Goal: Task Accomplishment & Management: Use online tool/utility

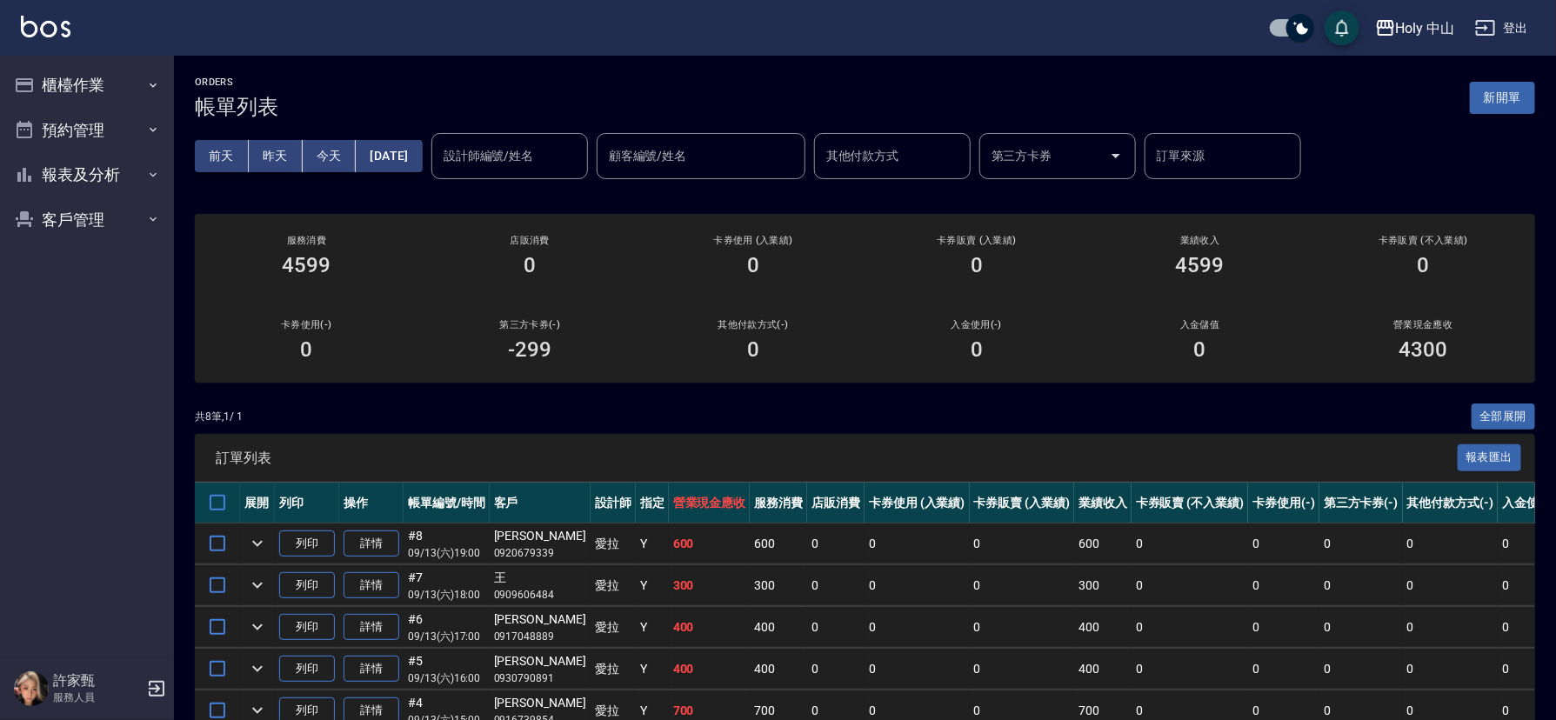
click at [958, 434] on div "訂單列表 報表匯出" at bounding box center [865, 458] width 1340 height 48
click at [128, 139] on button "預約管理" at bounding box center [87, 130] width 160 height 45
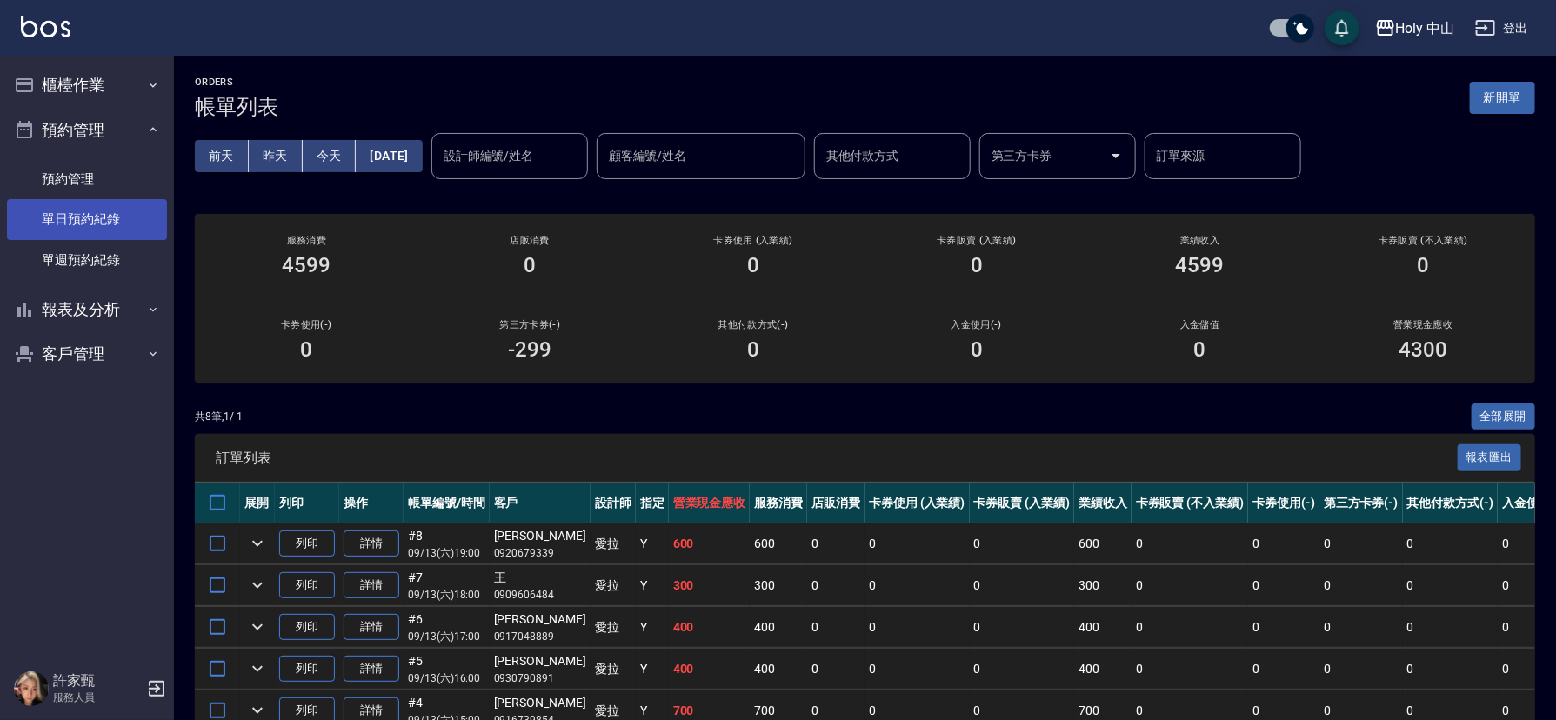
click at [110, 217] on link "單日預約紀錄" at bounding box center [87, 219] width 160 height 40
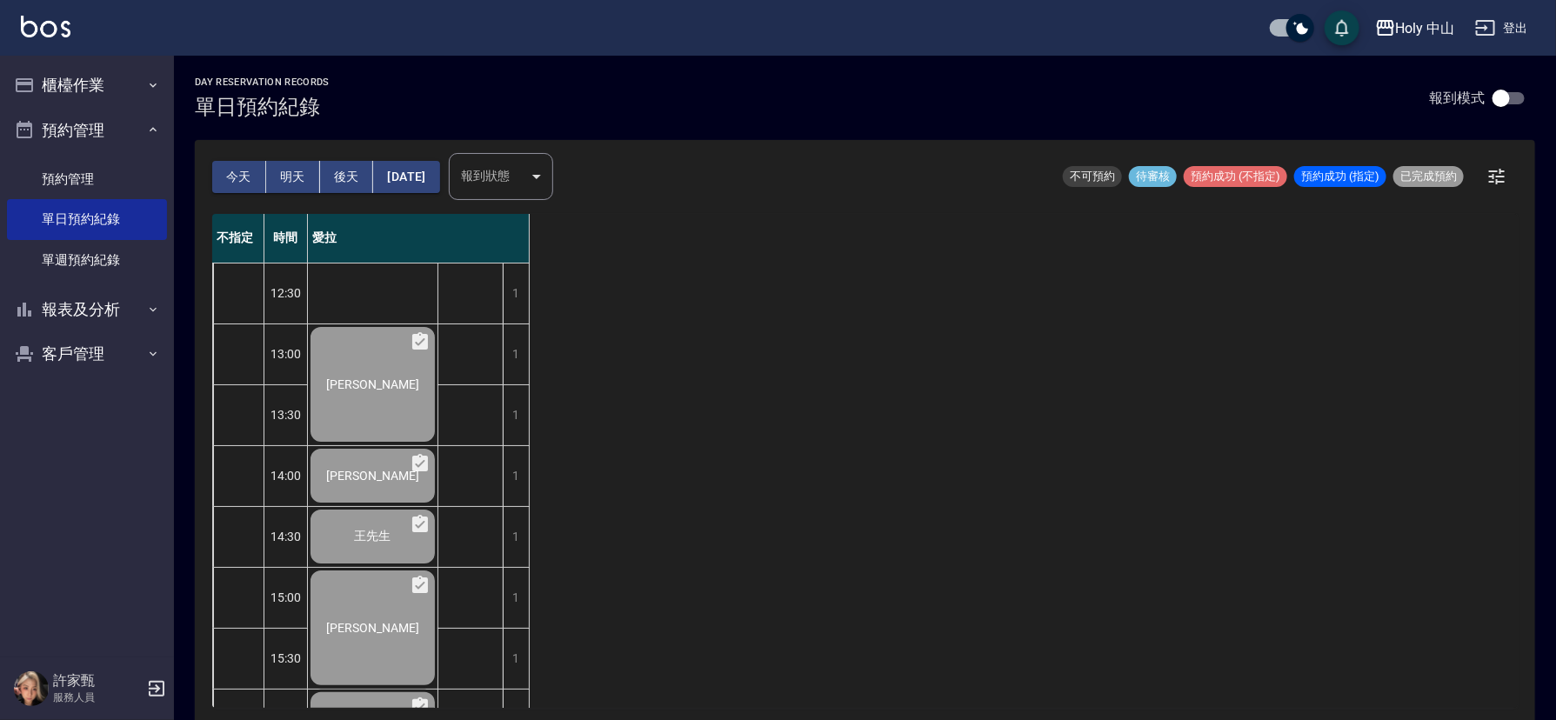
click at [294, 172] on button "明天" at bounding box center [293, 177] width 54 height 32
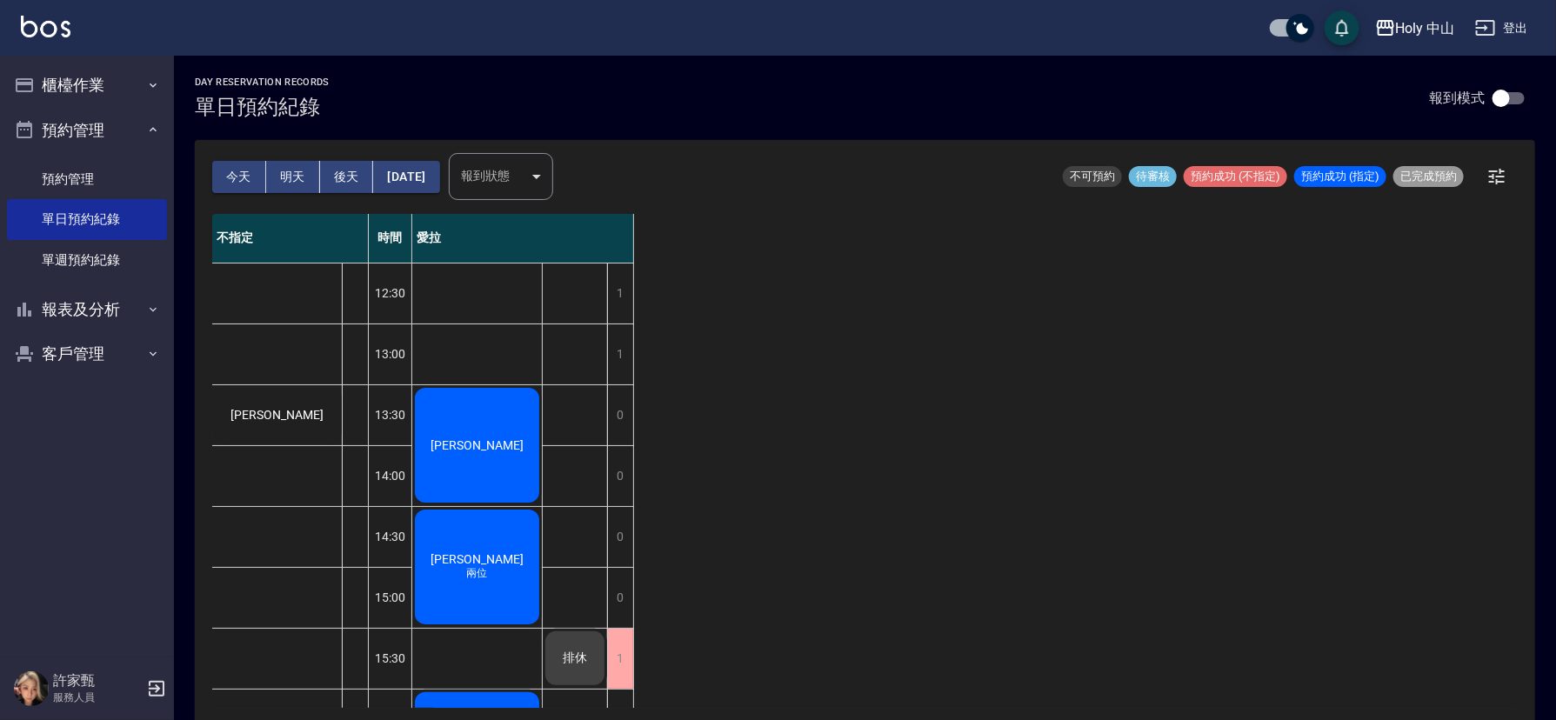
click at [279, 411] on span "[PERSON_NAME]" at bounding box center [278, 415] width 100 height 14
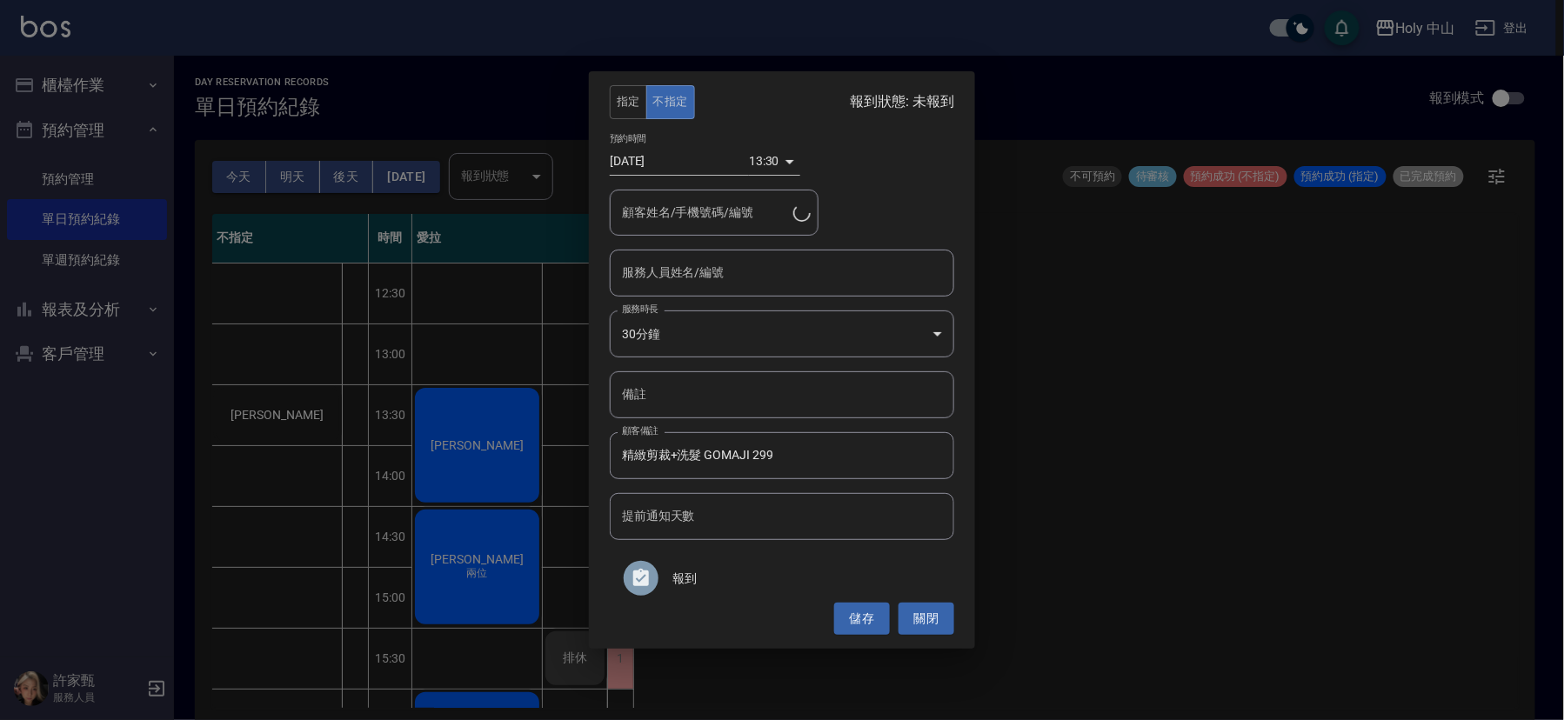
type input "[PERSON_NAME]/0916083803/"
click at [919, 611] on button "關閉" at bounding box center [926, 619] width 56 height 32
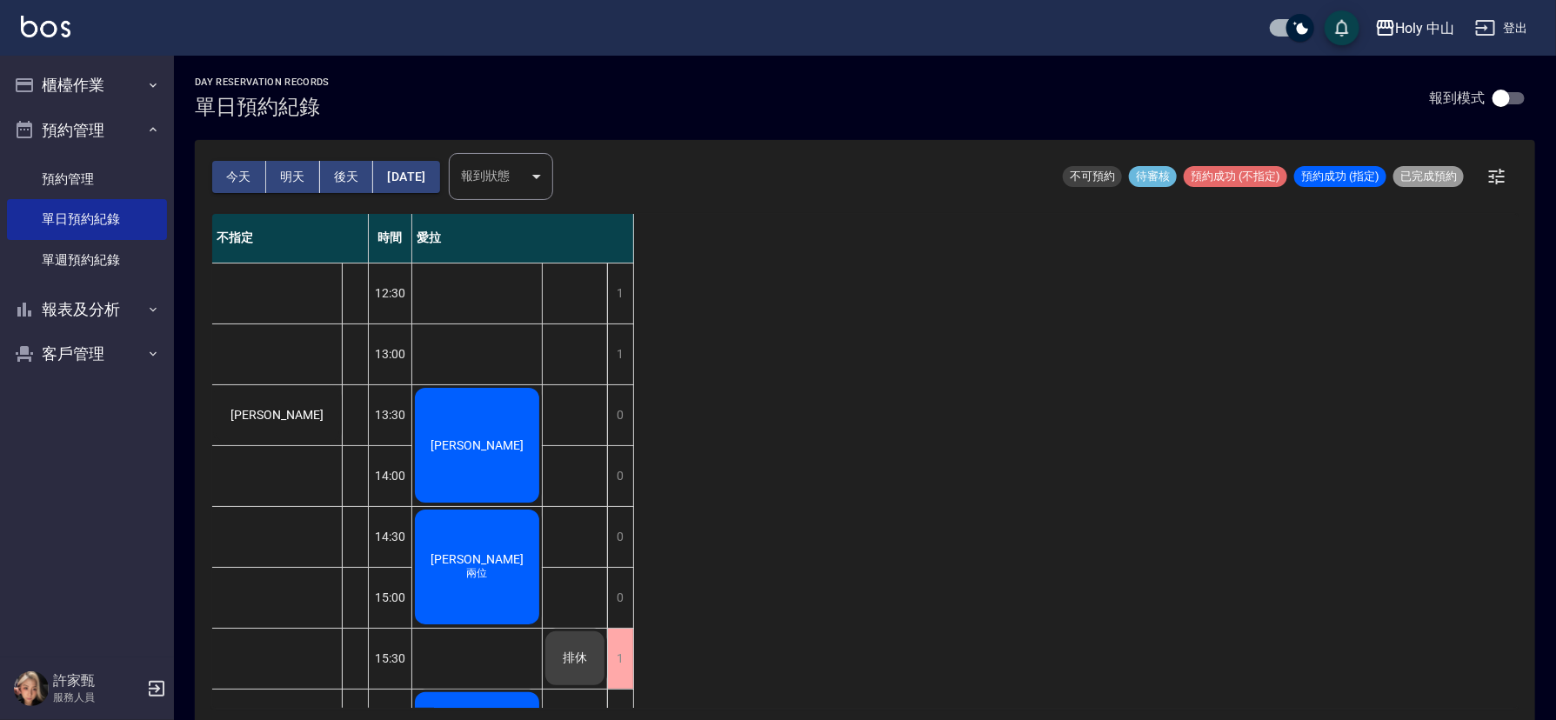
click at [337, 171] on button "後天" at bounding box center [347, 177] width 54 height 32
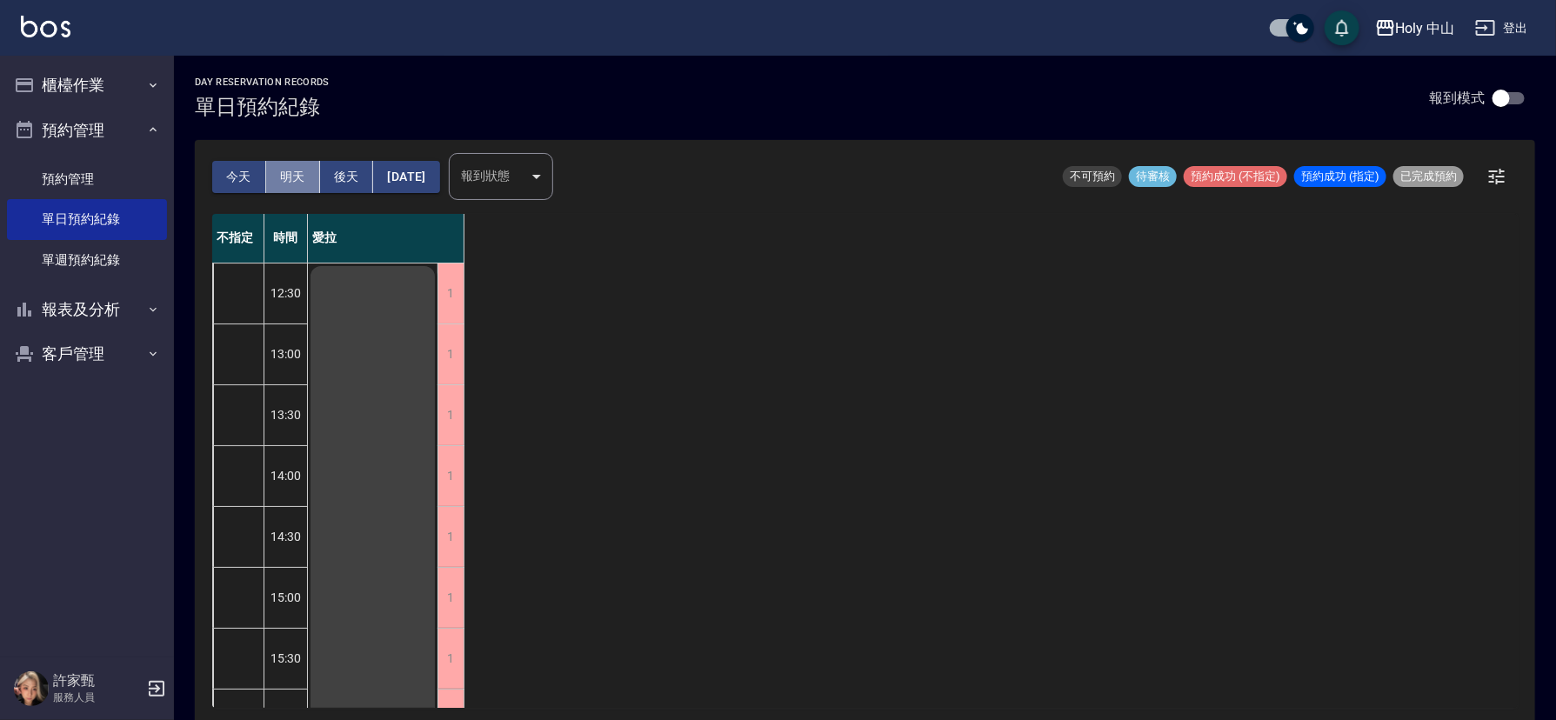
click at [296, 178] on button "明天" at bounding box center [293, 177] width 54 height 32
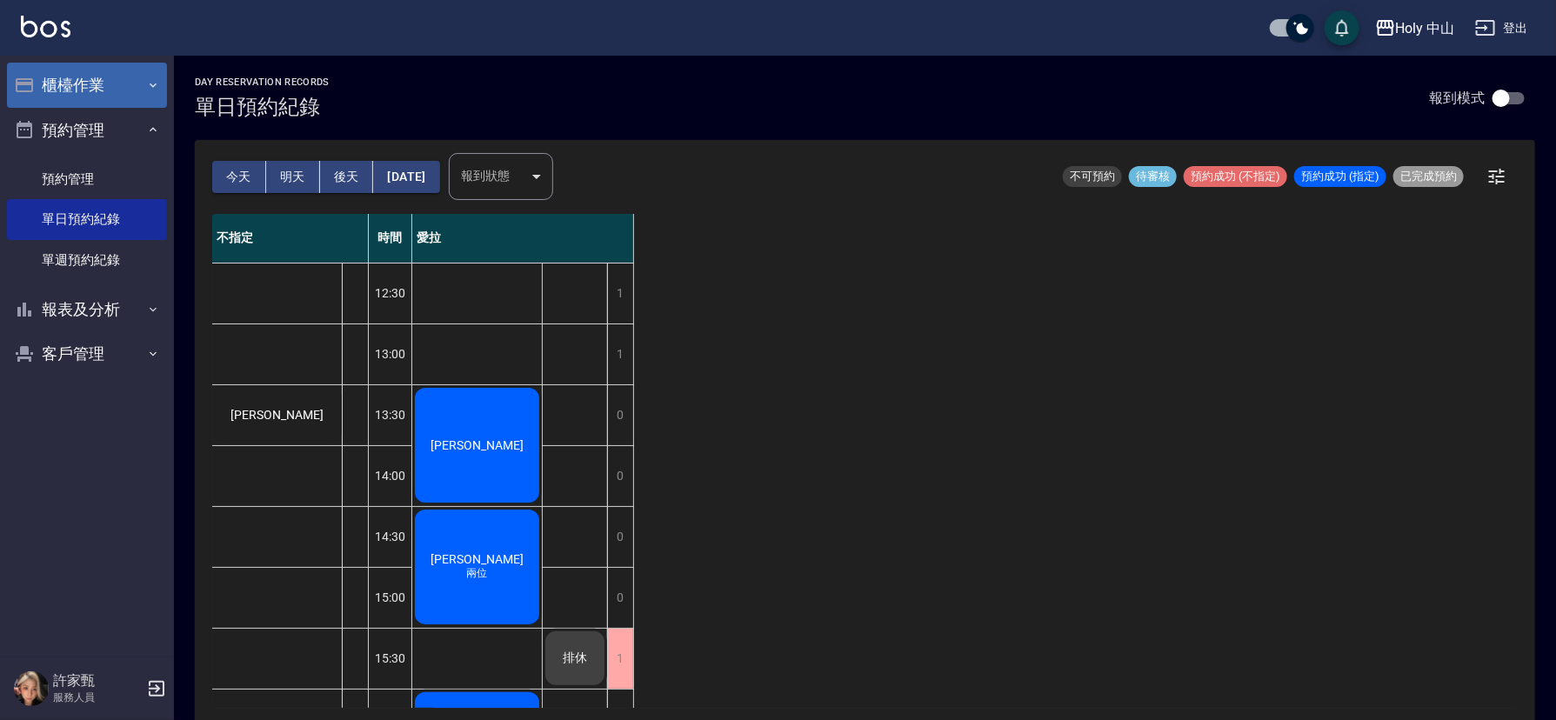
click at [111, 79] on button "櫃檯作業" at bounding box center [87, 85] width 160 height 45
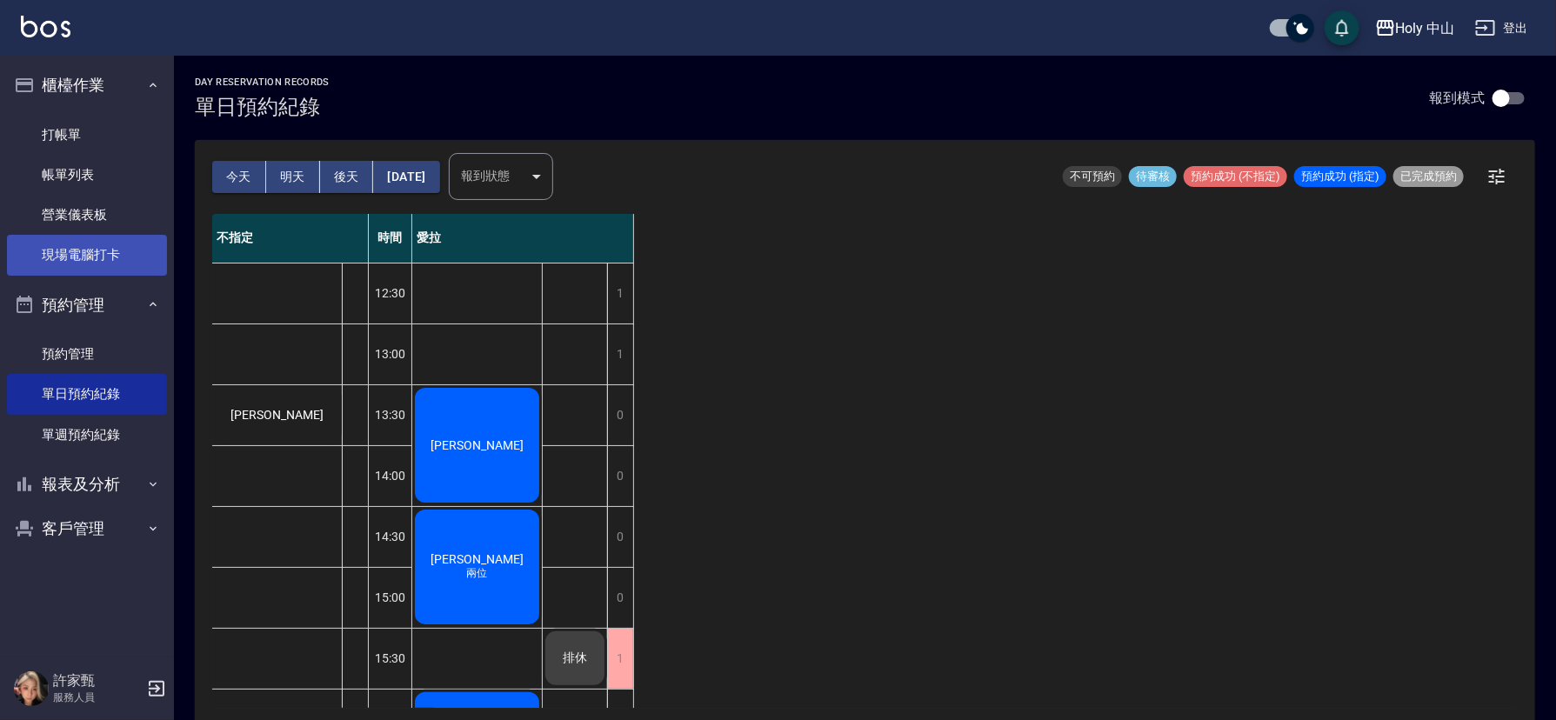
click at [129, 237] on link "現場電腦打卡" at bounding box center [87, 255] width 160 height 40
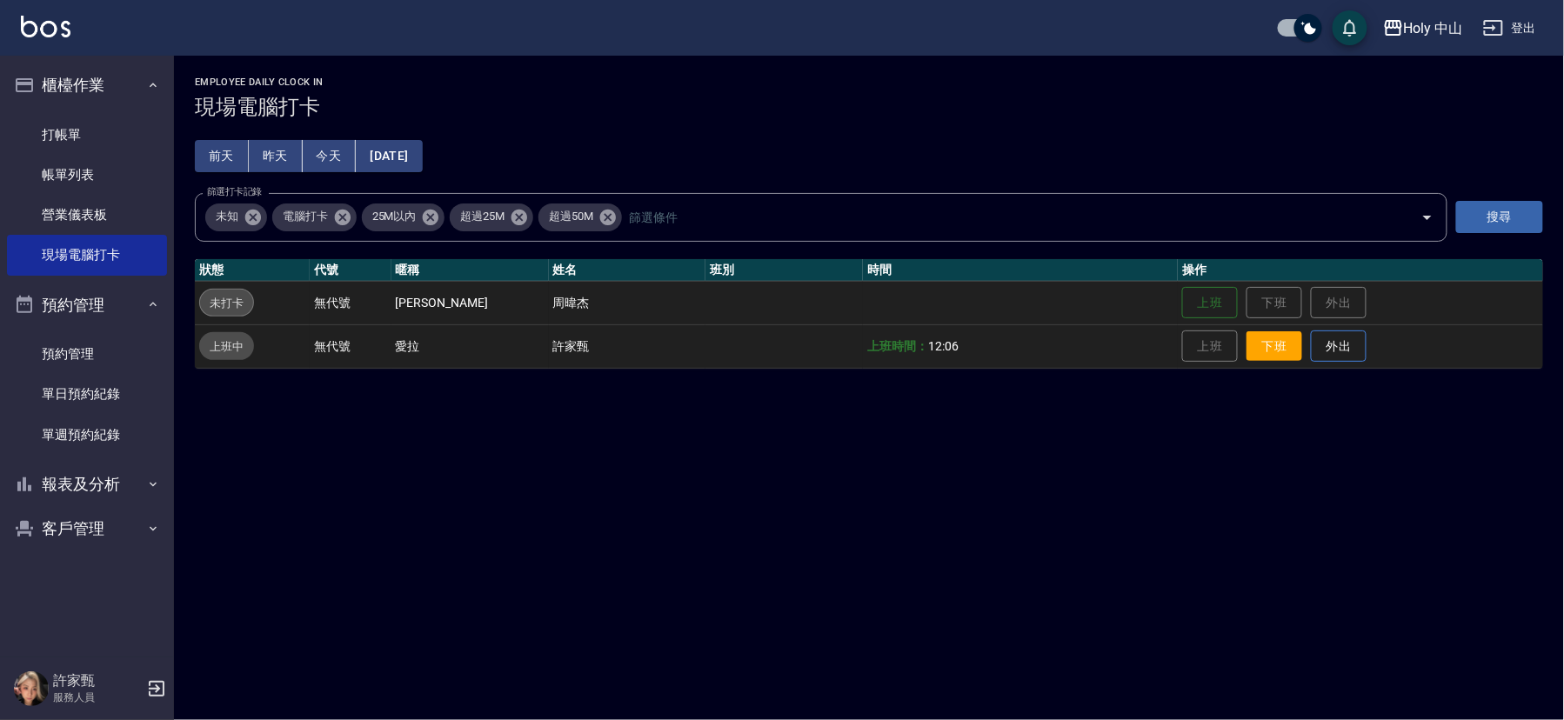
click at [1255, 344] on button "下班" at bounding box center [1274, 346] width 56 height 30
